Goal: Check status: Check status

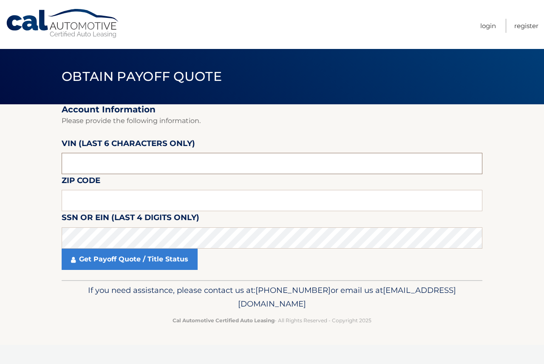
click at [93, 164] on input "text" at bounding box center [272, 163] width 421 height 21
paste input "500445"
type input "500445"
click at [83, 204] on input "text" at bounding box center [272, 200] width 421 height 21
paste input "19053"
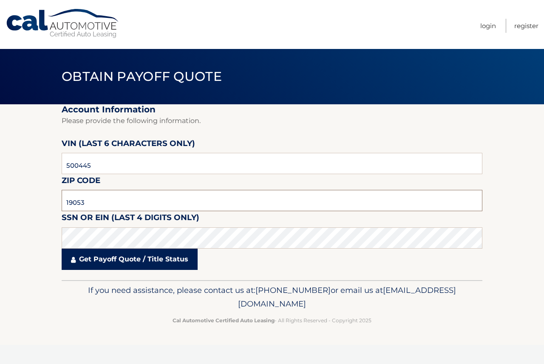
type input "19053"
click at [97, 262] on link "Get Payoff Quote / Title Status" at bounding box center [130, 258] width 136 height 21
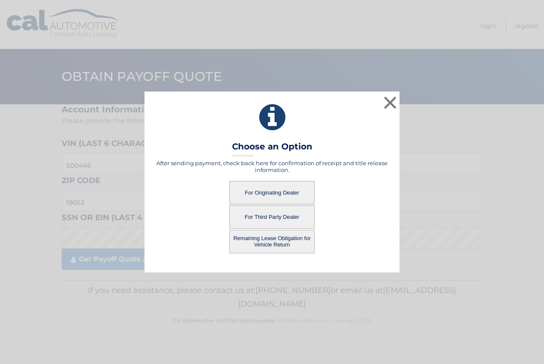
click at [269, 194] on button "For Originating Dealer" at bounding box center [272, 192] width 85 height 23
click at [270, 192] on button "For Originating Dealer" at bounding box center [272, 192] width 85 height 23
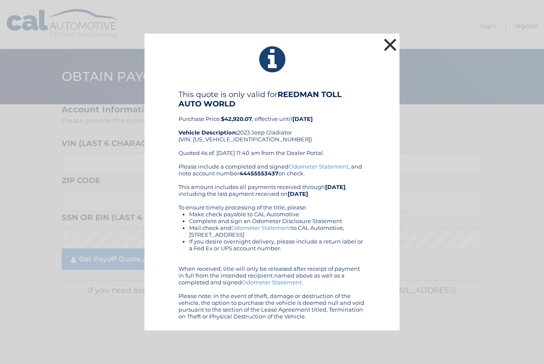
drag, startPoint x: 393, startPoint y: 41, endPoint x: 390, endPoint y: 44, distance: 4.5
click at [393, 41] on button "×" at bounding box center [390, 44] width 17 height 17
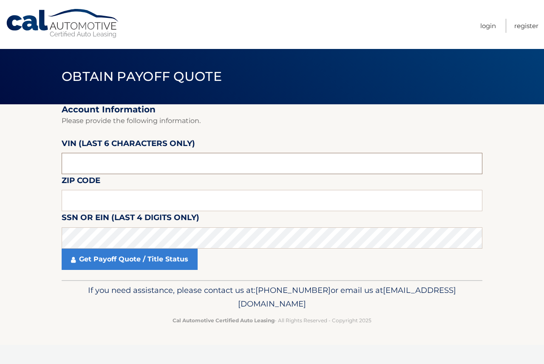
click at [78, 159] on input "text" at bounding box center [272, 163] width 421 height 21
paste input "19053*"
type input "19053*"
paste input "19053"
click at [78, 203] on input "text" at bounding box center [272, 200] width 421 height 21
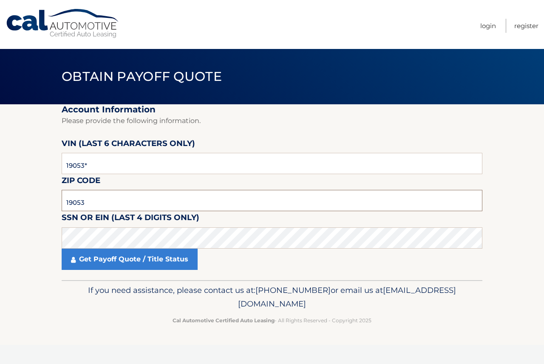
type input "19053"
drag, startPoint x: 94, startPoint y: 162, endPoint x: 17, endPoint y: 171, distance: 77.4
click at [18, 168] on section "Account Information Please provide the following information. VIN (last 6 chara…" at bounding box center [272, 192] width 544 height 176
paste input "500445"
type input "500445"
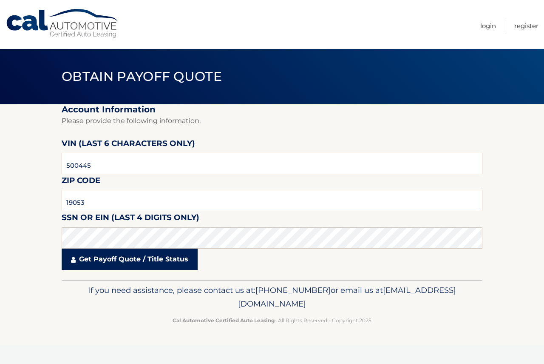
click at [136, 259] on link "Get Payoff Quote / Title Status" at bounding box center [130, 258] width 136 height 21
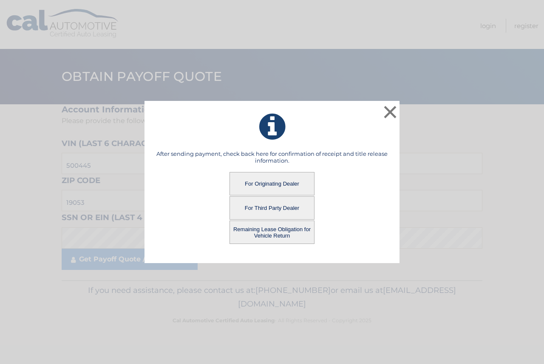
click at [269, 232] on button "Remaining Lease Obligation for Vehicle Return" at bounding box center [272, 231] width 85 height 23
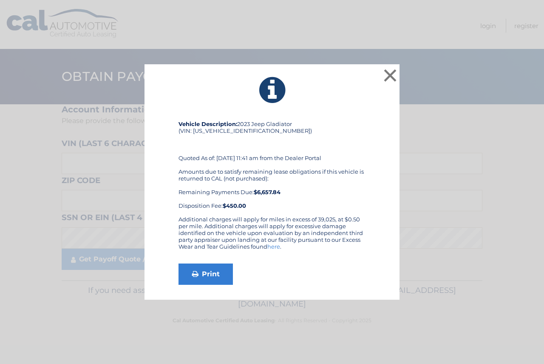
drag, startPoint x: 153, startPoint y: 74, endPoint x: 347, endPoint y: 80, distance: 194.4
